Goal: Transaction & Acquisition: Book appointment/travel/reservation

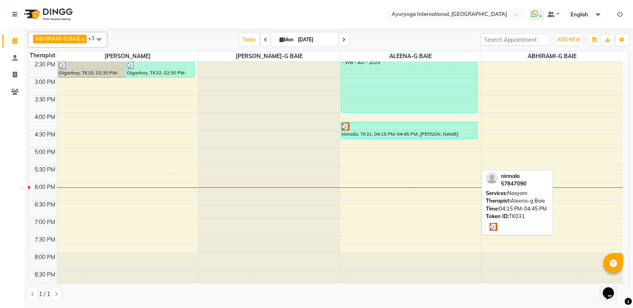
scroll to position [268, 0]
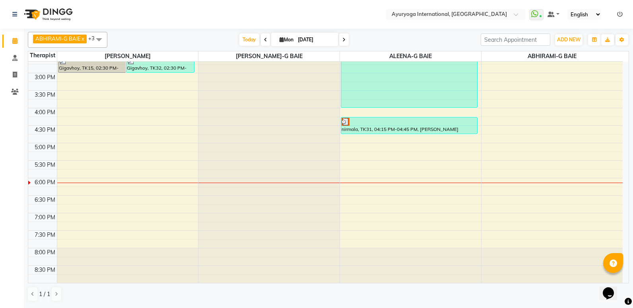
click at [344, 38] on icon at bounding box center [343, 39] width 3 height 5
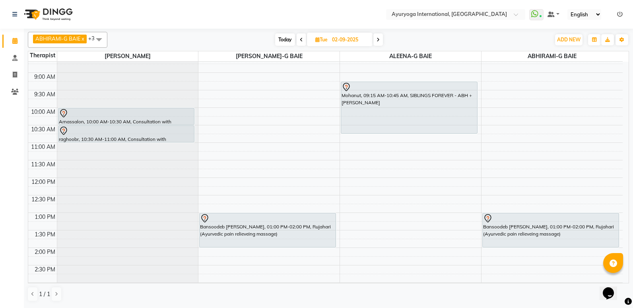
scroll to position [40, 0]
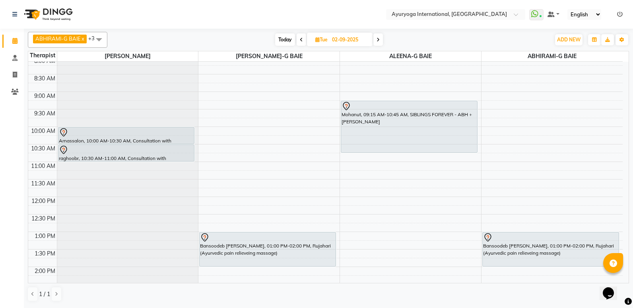
click at [283, 37] on span "Today" at bounding box center [285, 39] width 20 height 12
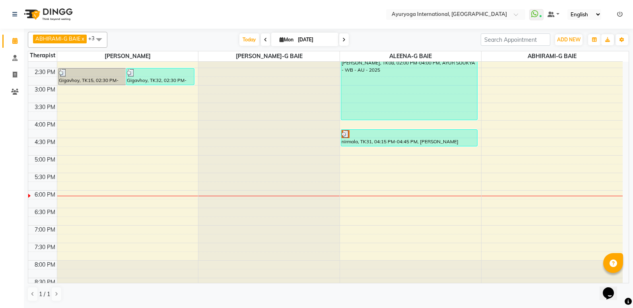
scroll to position [268, 0]
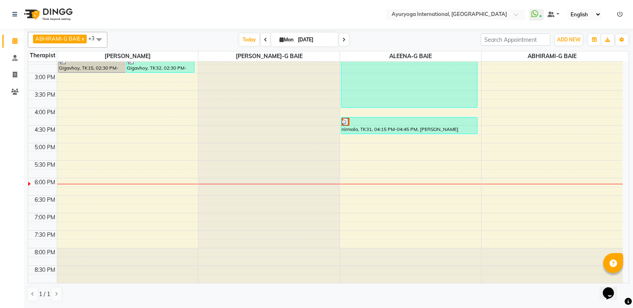
click at [343, 40] on icon at bounding box center [343, 39] width 3 height 5
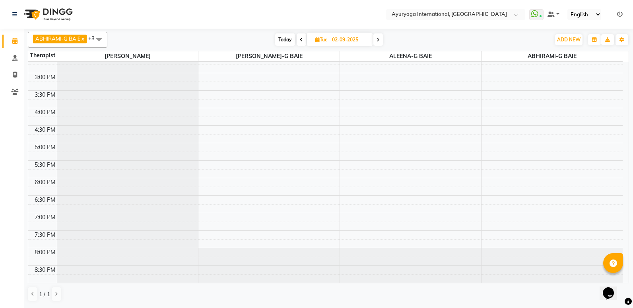
click at [379, 41] on icon at bounding box center [377, 39] width 3 height 5
type input "[DATE]"
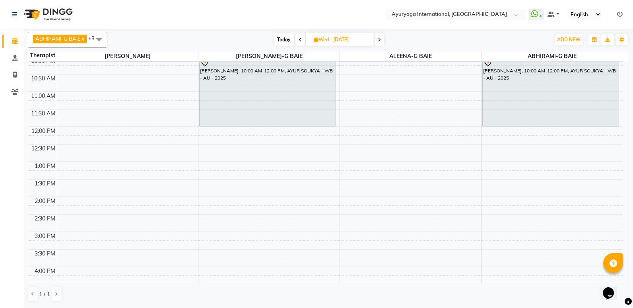
scroll to position [119, 0]
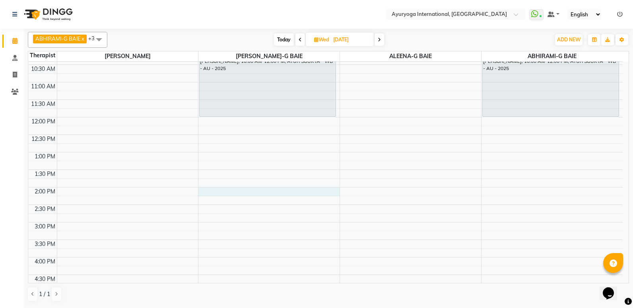
click at [258, 194] on div "7:00 AM 7:30 AM 8:00 AM 8:30 AM 9:00 AM 9:30 AM 10:00 AM 10:30 AM 11:00 AM 11:3…" at bounding box center [325, 186] width 594 height 489
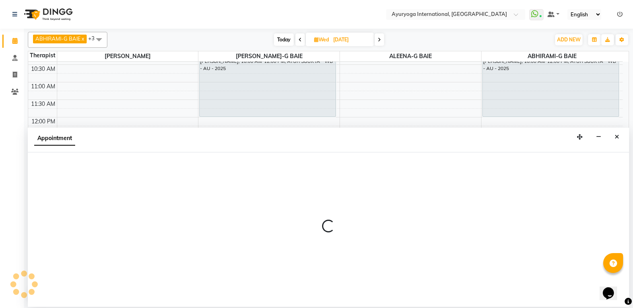
select select "77770"
select select "840"
select select "tentative"
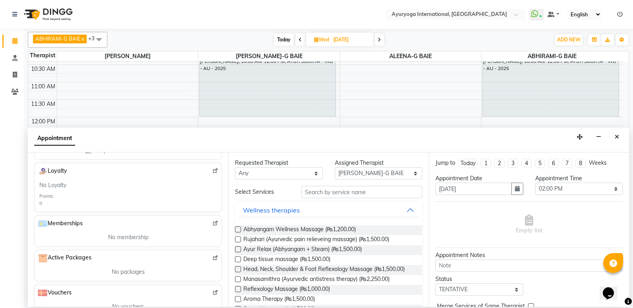
scroll to position [193, 0]
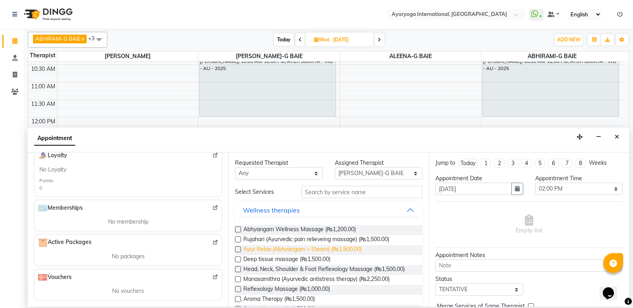
type input "57288212"
click at [320, 246] on span "Ayur Relax (Abhyangam + Steam) (₨1,500.00)" at bounding box center [302, 250] width 118 height 10
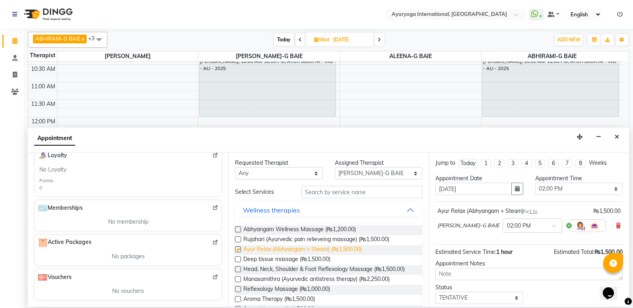
checkbox input "false"
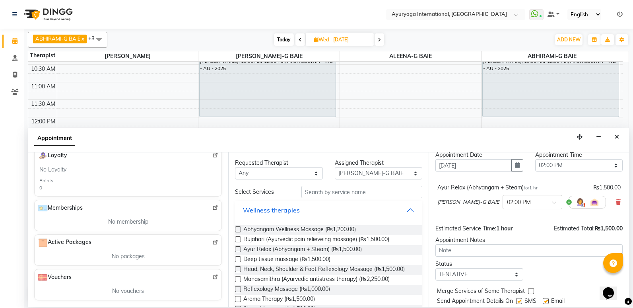
scroll to position [47, 0]
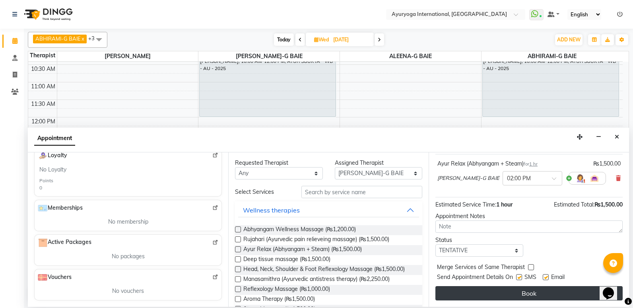
click at [535, 294] on button "Book" at bounding box center [528, 293] width 187 height 14
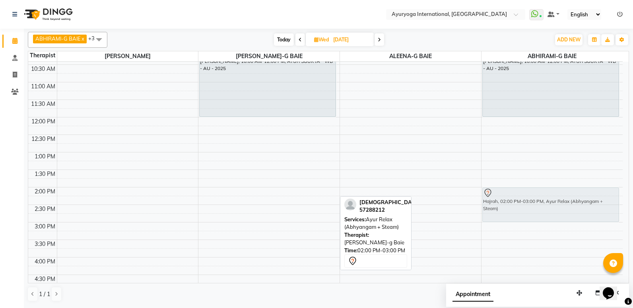
drag, startPoint x: 308, startPoint y: 210, endPoint x: 535, endPoint y: 211, distance: 227.3
click at [535, 211] on tr "mr.permall, 08:30 AM-09:30 AM, Ayur Relax (Abhyangam + Steam) [PERSON_NAME], 10…" at bounding box center [325, 186] width 594 height 489
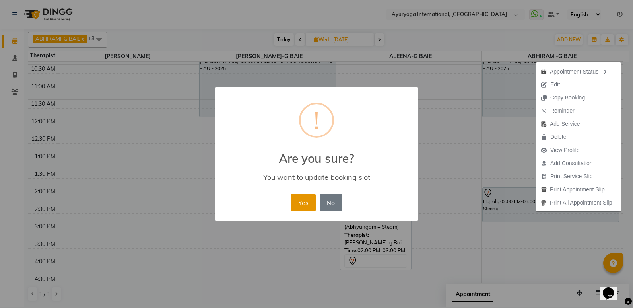
click at [304, 204] on button "Yes" at bounding box center [303, 202] width 24 height 17
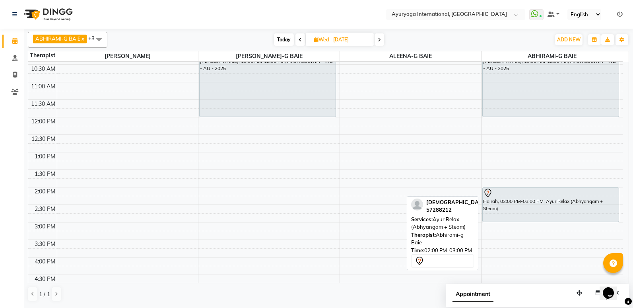
drag, startPoint x: 556, startPoint y: 210, endPoint x: 554, endPoint y: 199, distance: 11.3
click at [556, 208] on div "Hajrah, 02:00 PM-03:00 PM, Ayur Relax (Abhyangam + Steam)" at bounding box center [551, 205] width 136 height 34
click at [574, 216] on div "Hajrah, 02:00 PM-03:00 PM, Ayur Relax (Abhyangam + Steam)" at bounding box center [551, 205] width 136 height 34
select select "7"
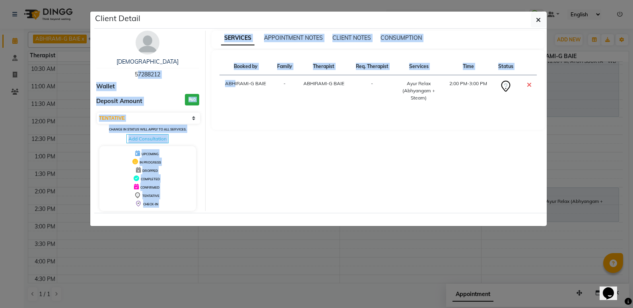
drag, startPoint x: 133, startPoint y: 76, endPoint x: 233, endPoint y: 76, distance: 100.2
click at [233, 76] on div "Hajrah 57288212 Wallet Deposit Amount ₨0 Select CONFIRMED TENTATIVE Change in s…" at bounding box center [320, 121] width 460 height 180
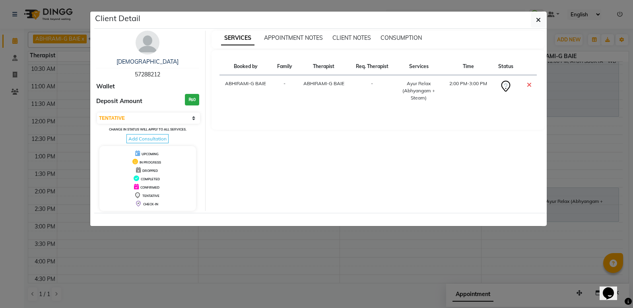
drag, startPoint x: 233, startPoint y: 76, endPoint x: 186, endPoint y: 60, distance: 50.4
click at [185, 62] on div "[DEMOGRAPHIC_DATA]" at bounding box center [147, 62] width 103 height 8
drag, startPoint x: 134, startPoint y: 70, endPoint x: 179, endPoint y: 73, distance: 45.0
click at [179, 73] on div "Hajrah 57288212" at bounding box center [147, 68] width 103 height 21
copy span "57288212"
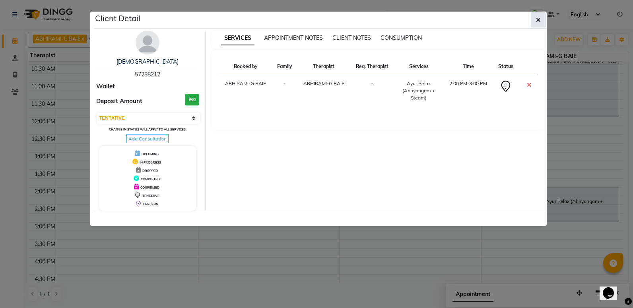
click at [538, 22] on icon "button" at bounding box center [538, 20] width 5 height 6
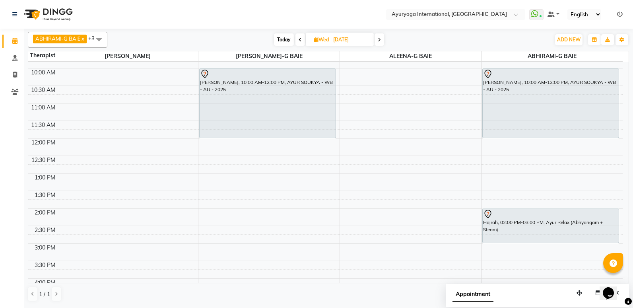
scroll to position [79, 0]
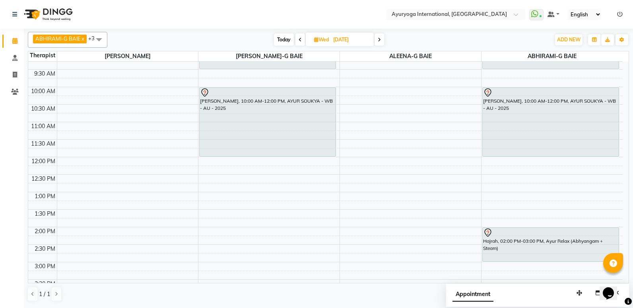
click at [210, 233] on div "7:00 AM 7:30 AM 8:00 AM 8:30 AM 9:00 AM 9:30 AM 10:00 AM 10:30 AM 11:00 AM 11:3…" at bounding box center [325, 226] width 594 height 489
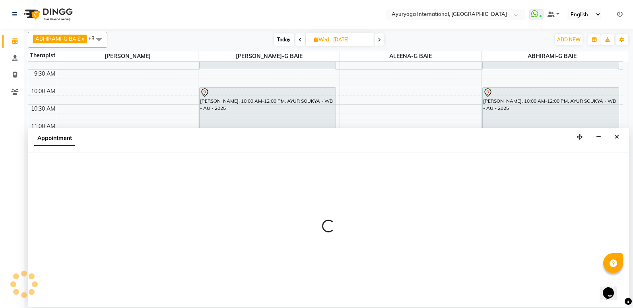
select select "77770"
select select "840"
select select "tentative"
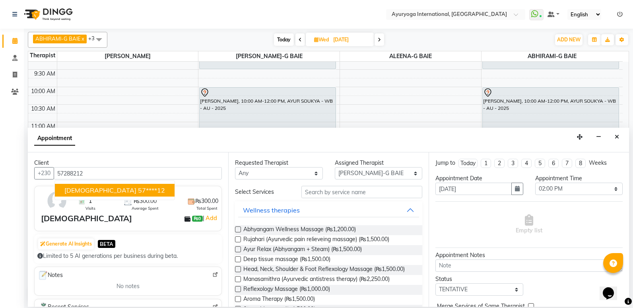
click at [111, 186] on button "Hajrah 57****12" at bounding box center [115, 190] width 120 height 13
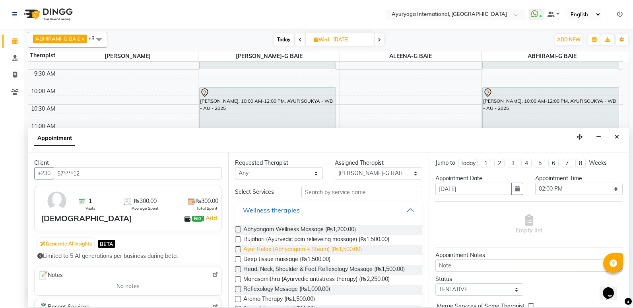
scroll to position [40, 0]
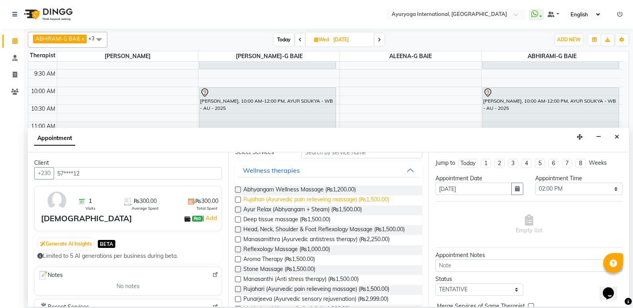
type input "57****12"
click at [291, 205] on span "Rujahari (Ayurvedic pain relieveing massage) (₨1,500.00)" at bounding box center [316, 200] width 146 height 10
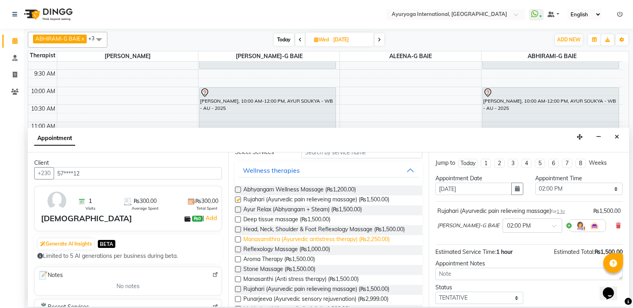
checkbox input "false"
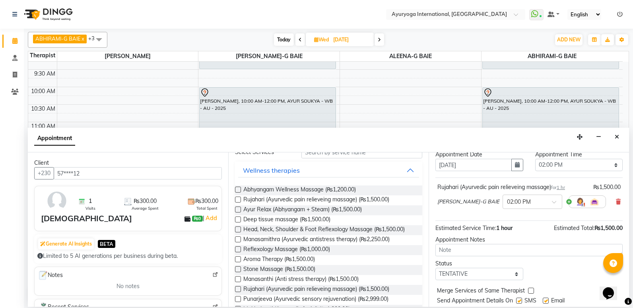
scroll to position [47, 0]
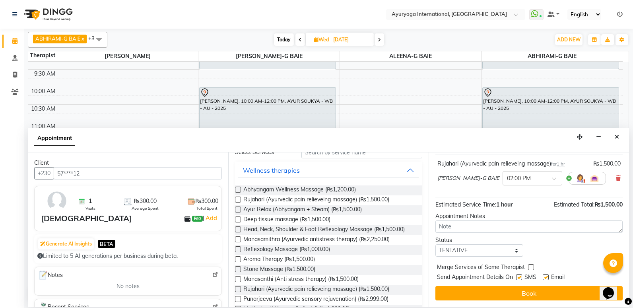
click at [517, 291] on button "Book" at bounding box center [528, 293] width 187 height 14
